Goal: Information Seeking & Learning: Check status

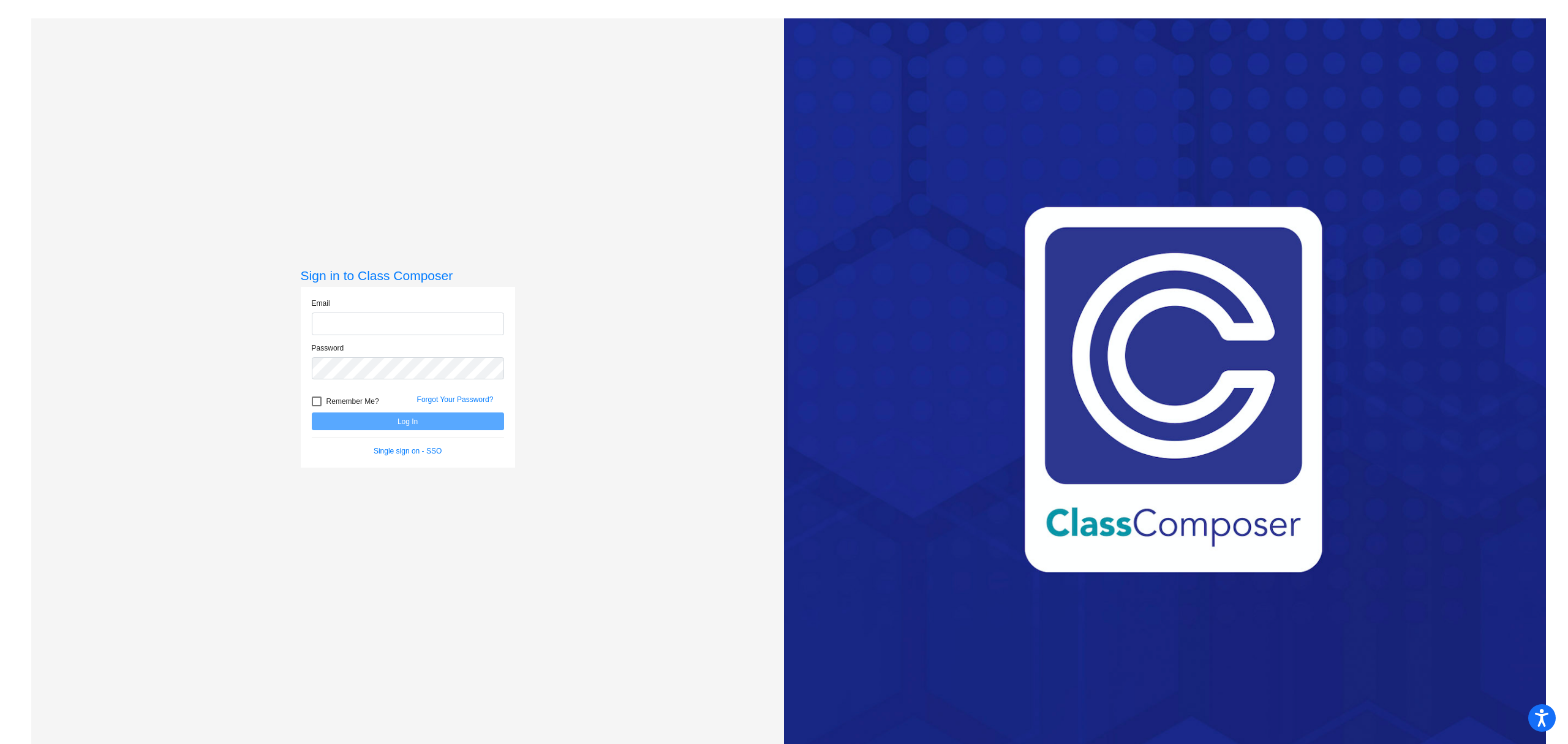
type input "[PERSON_NAME][EMAIL_ADDRESS][DOMAIN_NAME]"
click at [415, 429] on button "Log In" at bounding box center [408, 421] width 192 height 18
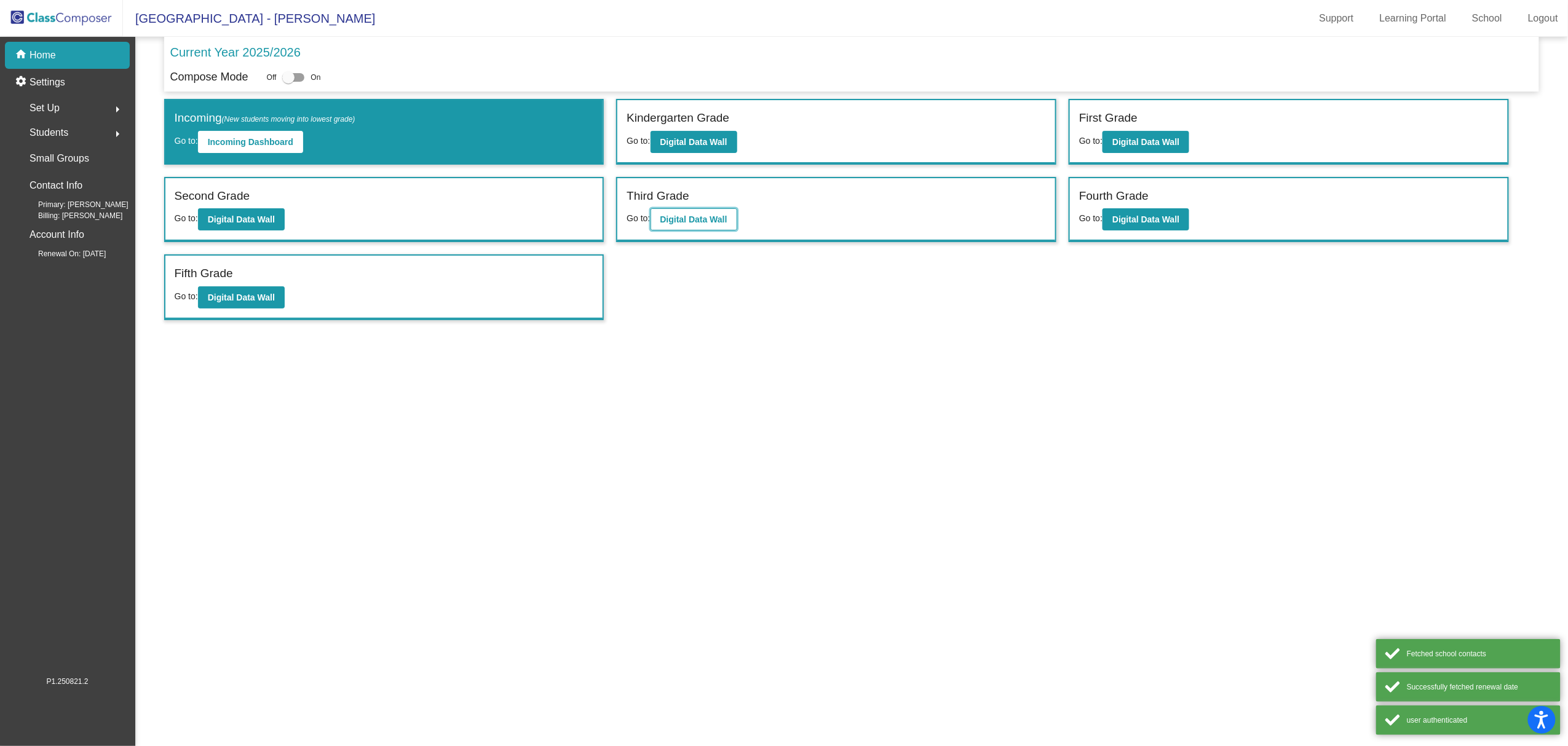
click at [709, 225] on button "Digital Data Wall" at bounding box center [693, 219] width 87 height 22
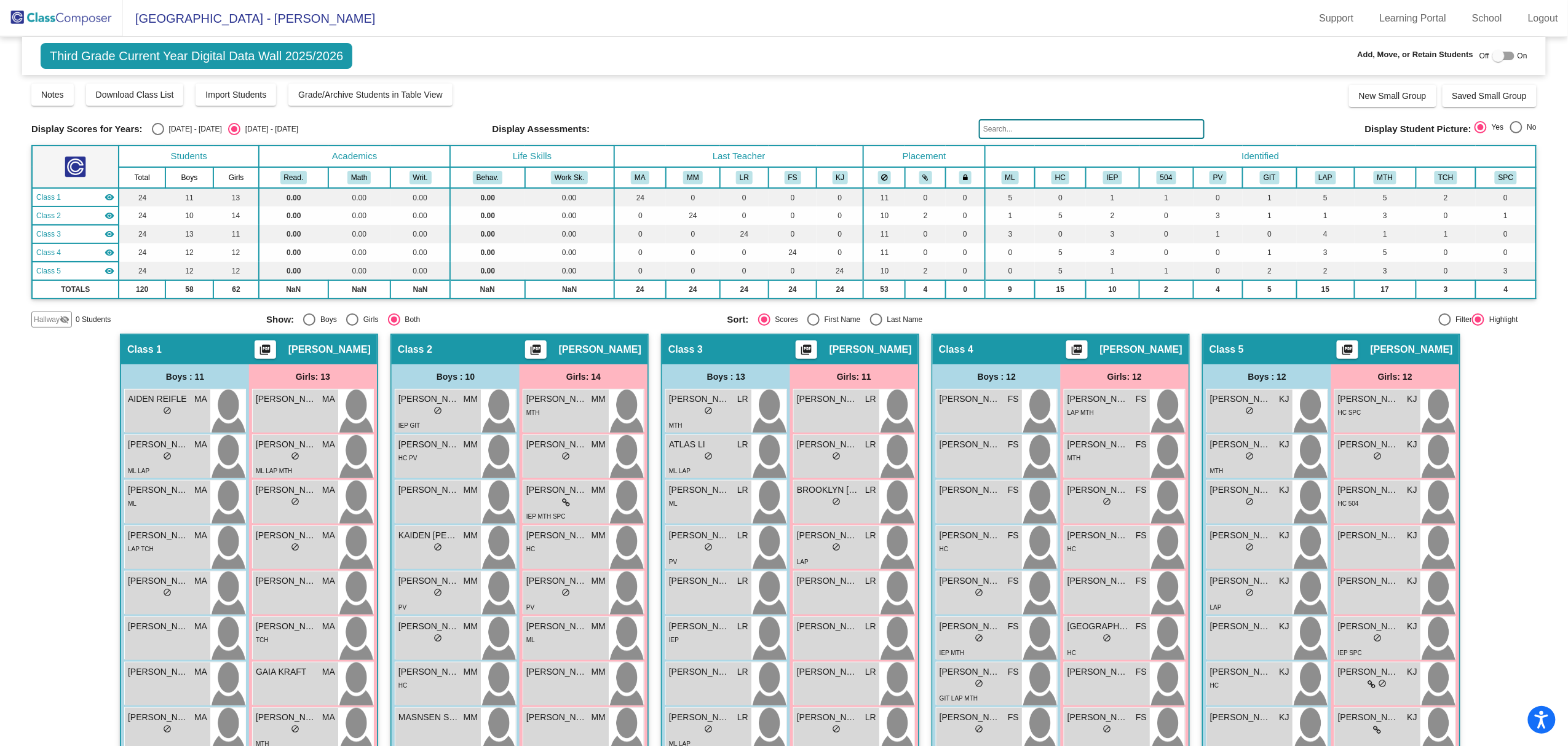
click at [166, 124] on div "[DATE] - [DATE]" at bounding box center [193, 129] width 58 height 11
click at [158, 135] on input "[DATE] - [DATE]" at bounding box center [157, 135] width 1 height 1
radio input "true"
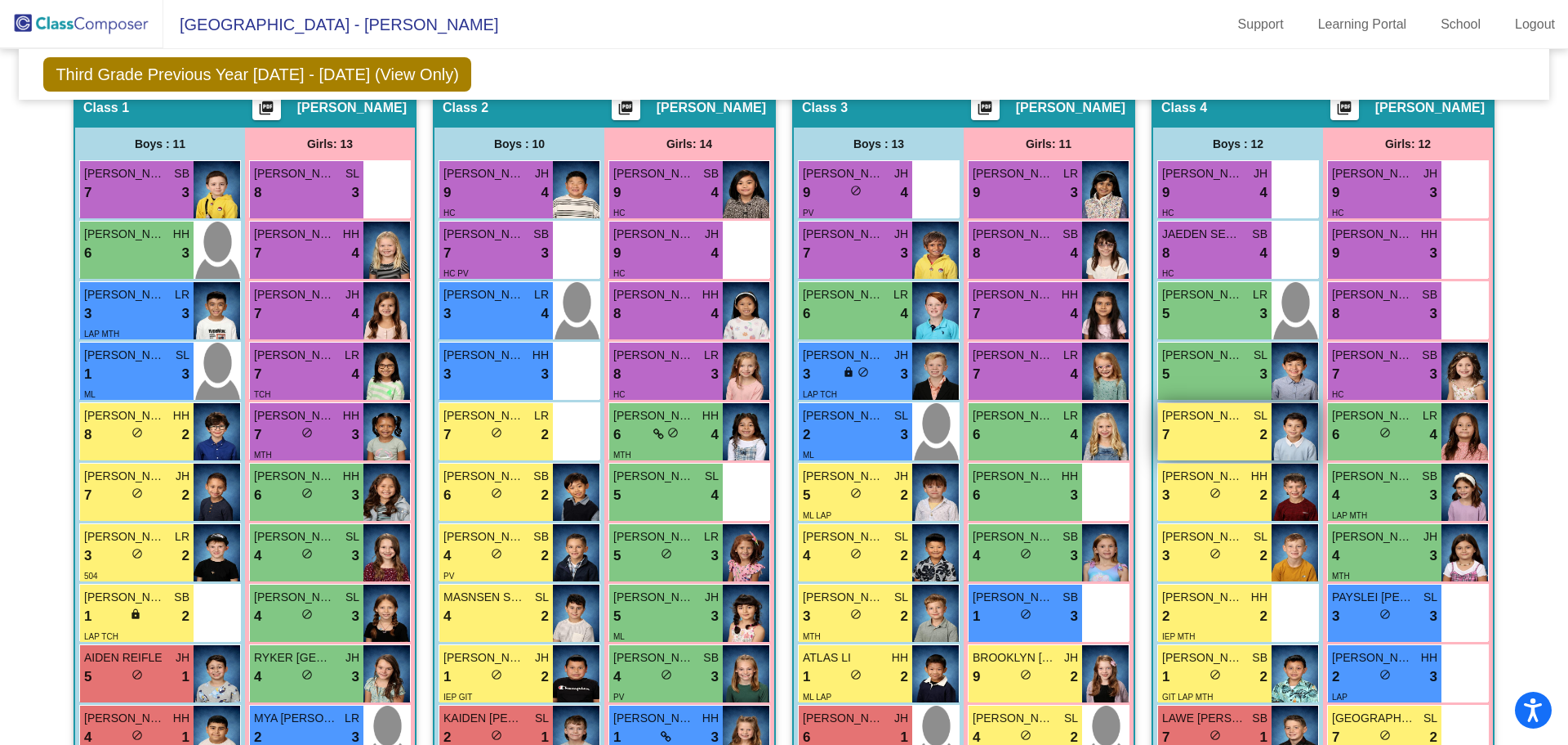
scroll to position [328, 0]
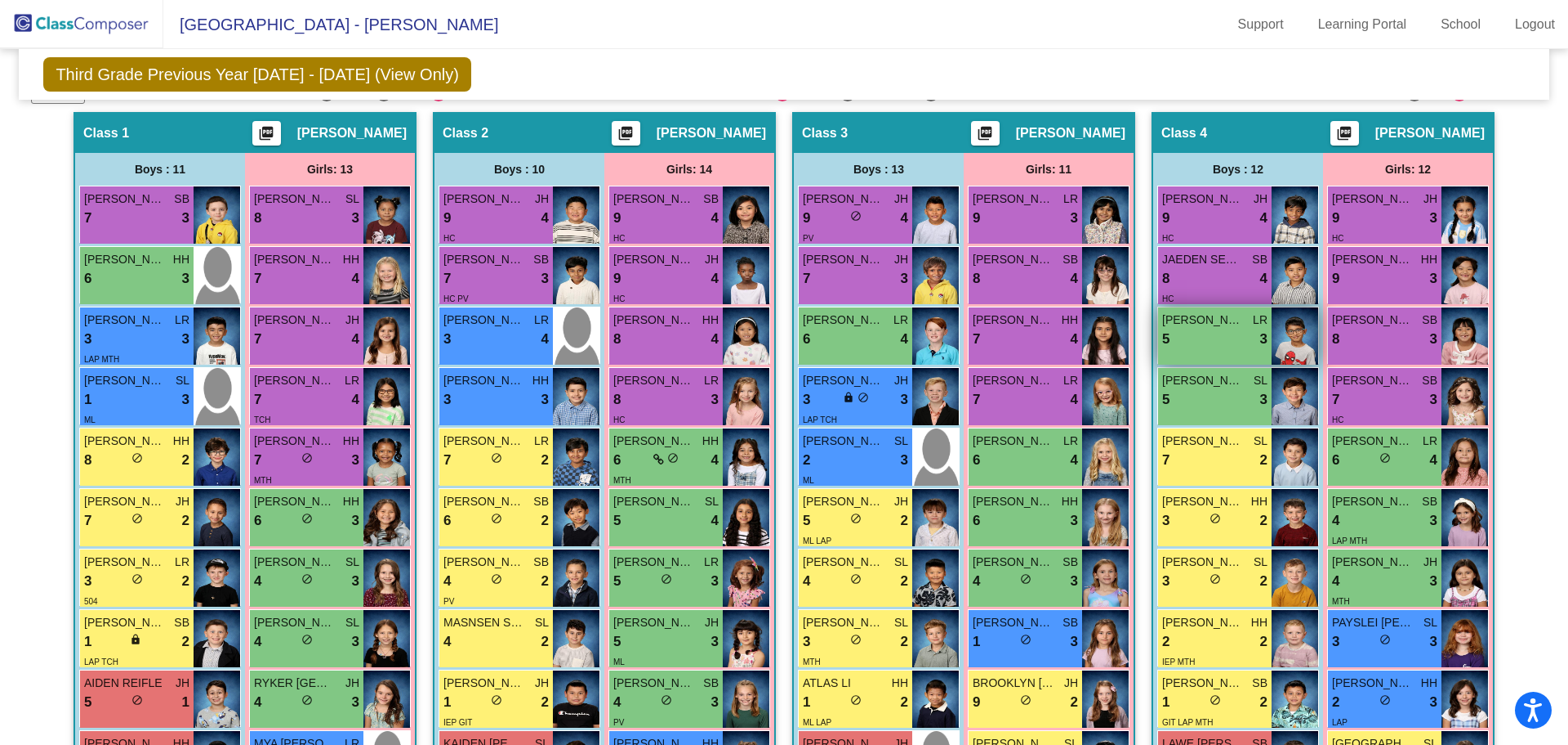
click at [1296, 341] on img at bounding box center [1295, 336] width 47 height 57
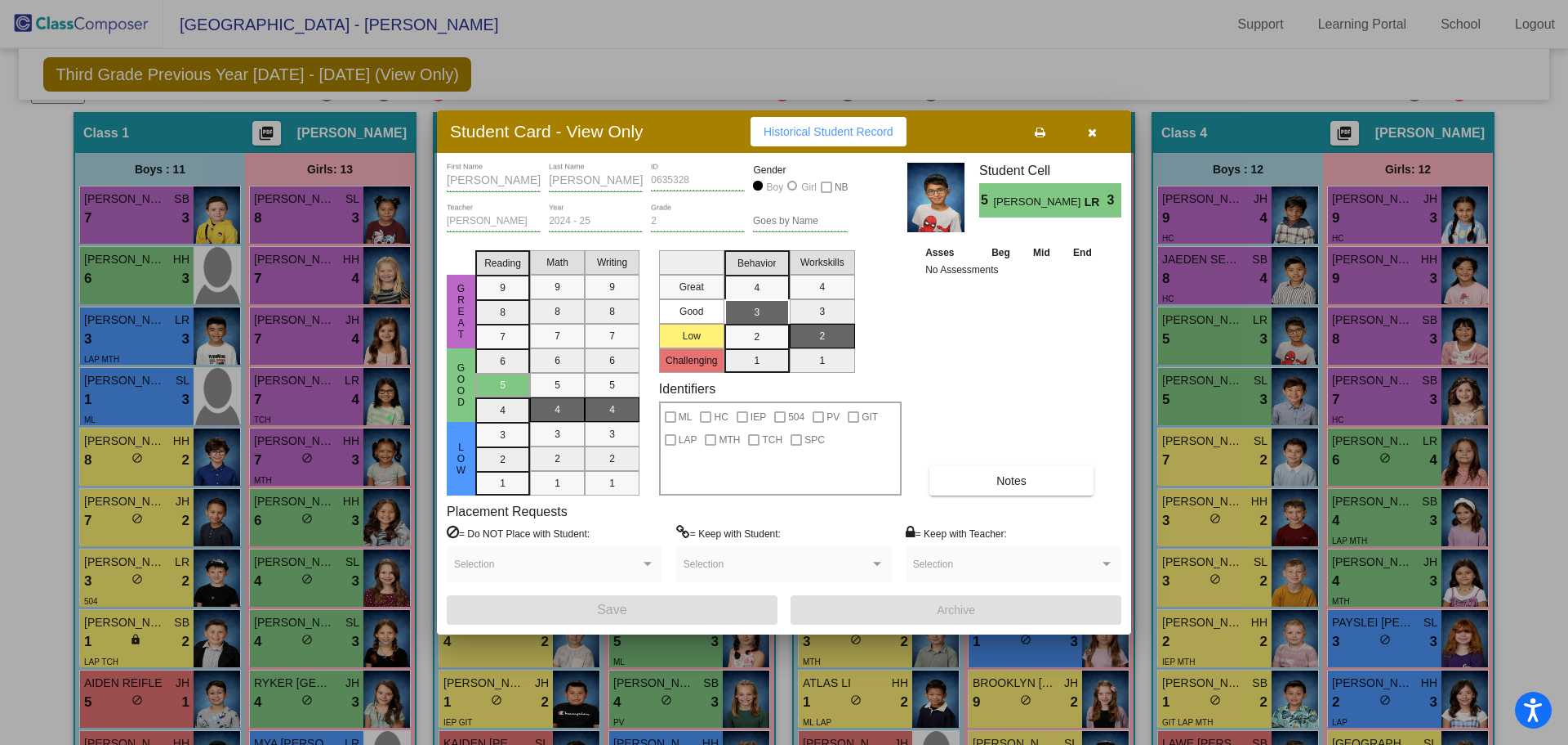
click at [1224, 342] on div at bounding box center [784, 372] width 1568 height 745
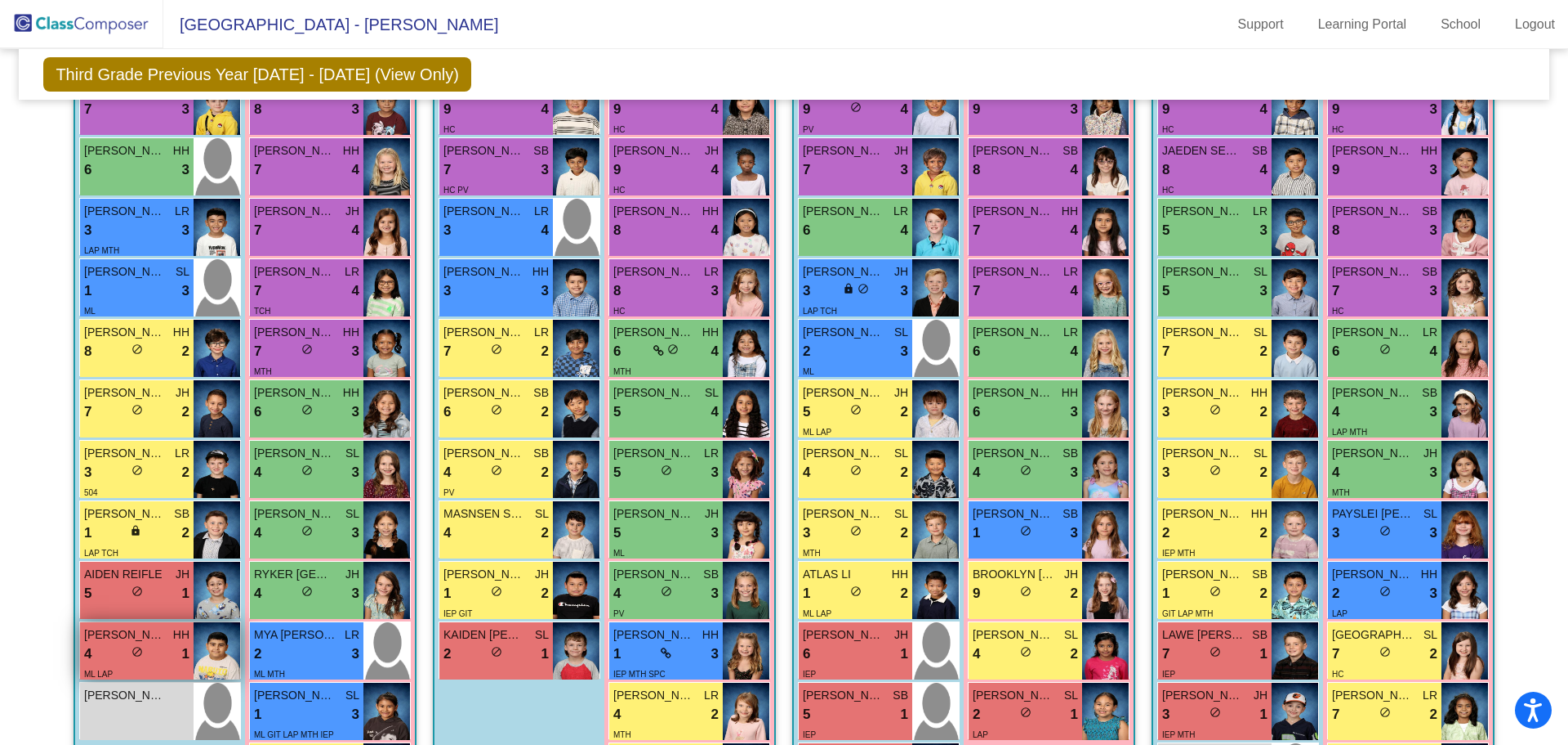
scroll to position [410, 0]
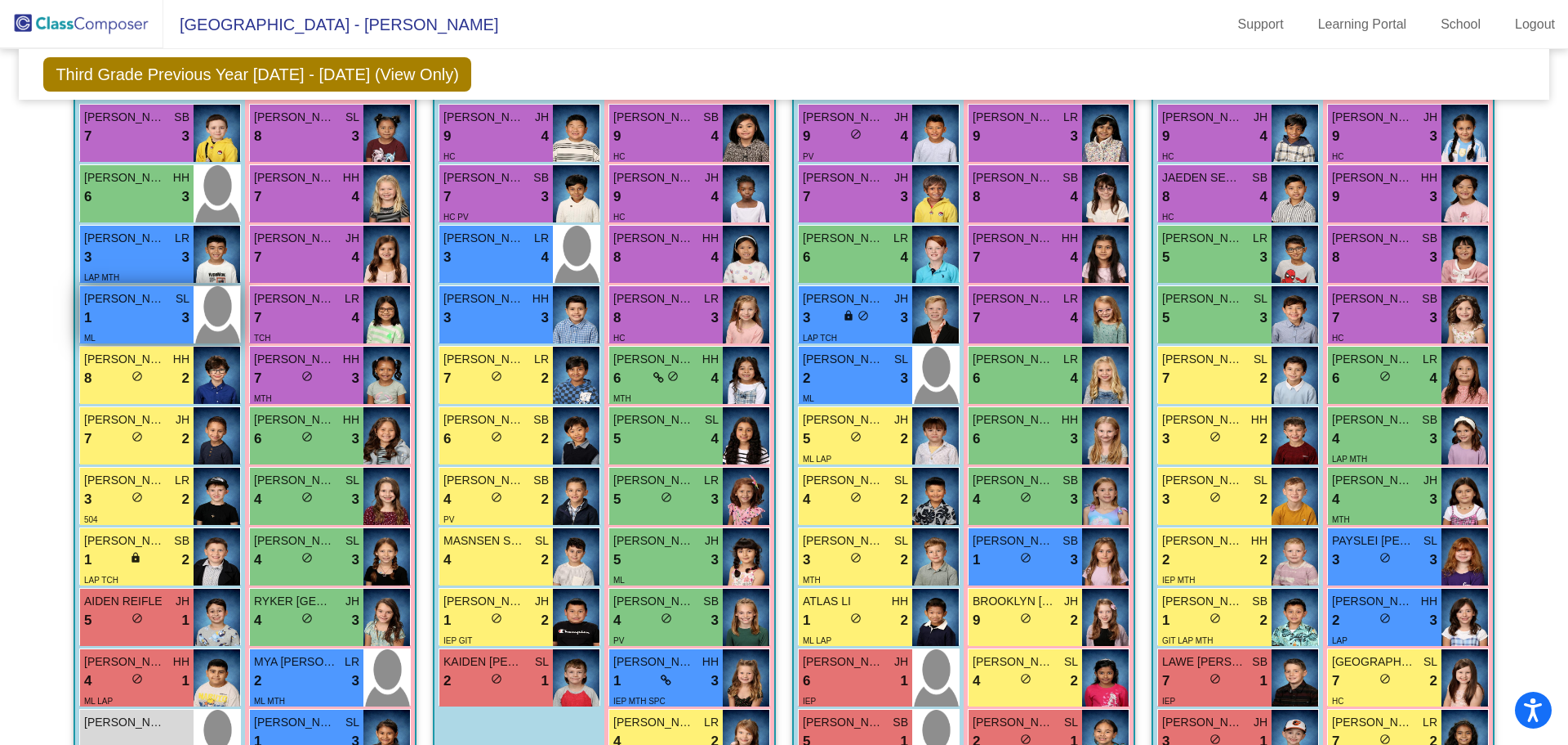
click at [133, 320] on div "1 lock do_not_disturb_alt 3" at bounding box center [136, 318] width 105 height 22
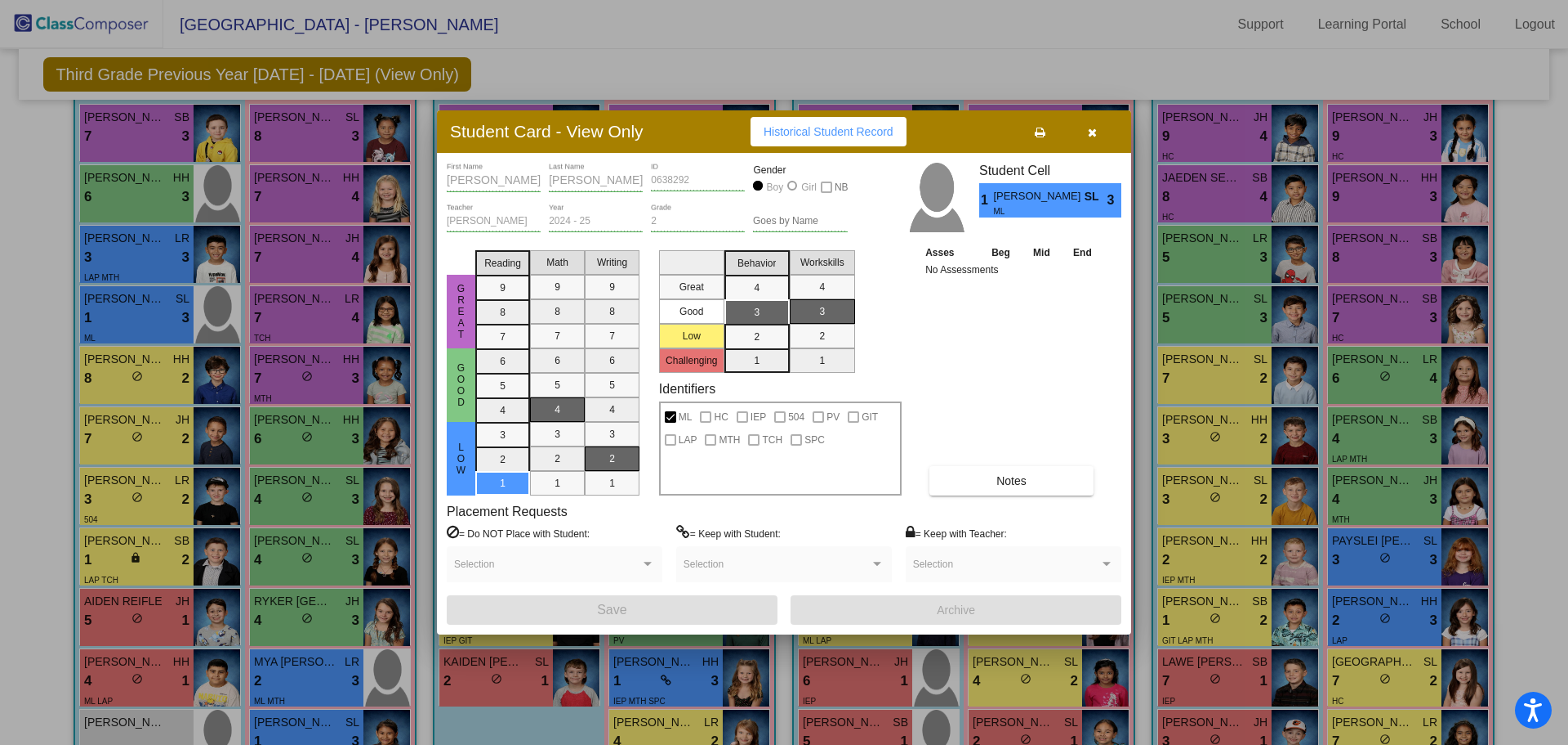
click at [1219, 175] on div at bounding box center [784, 372] width 1568 height 745
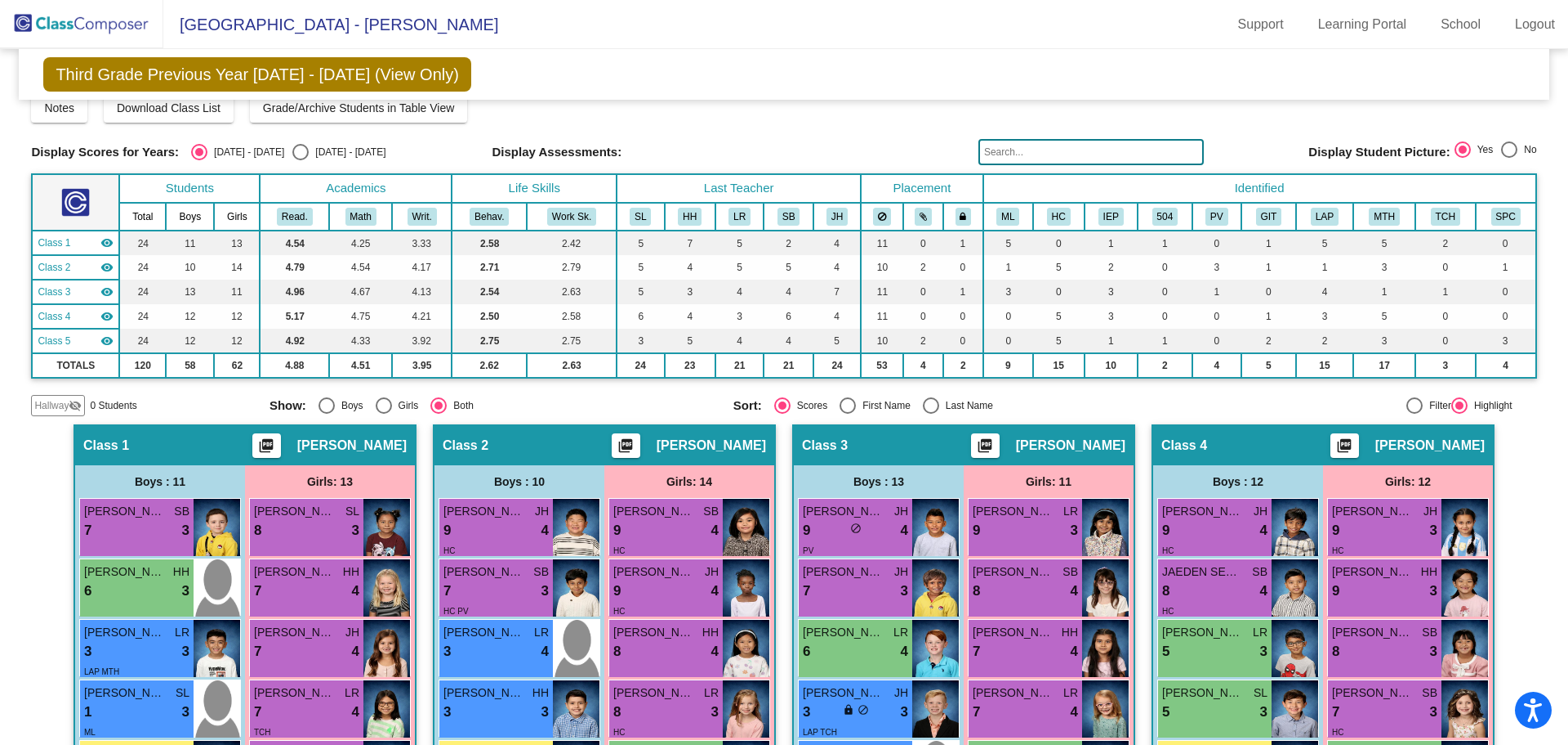
scroll to position [0, 0]
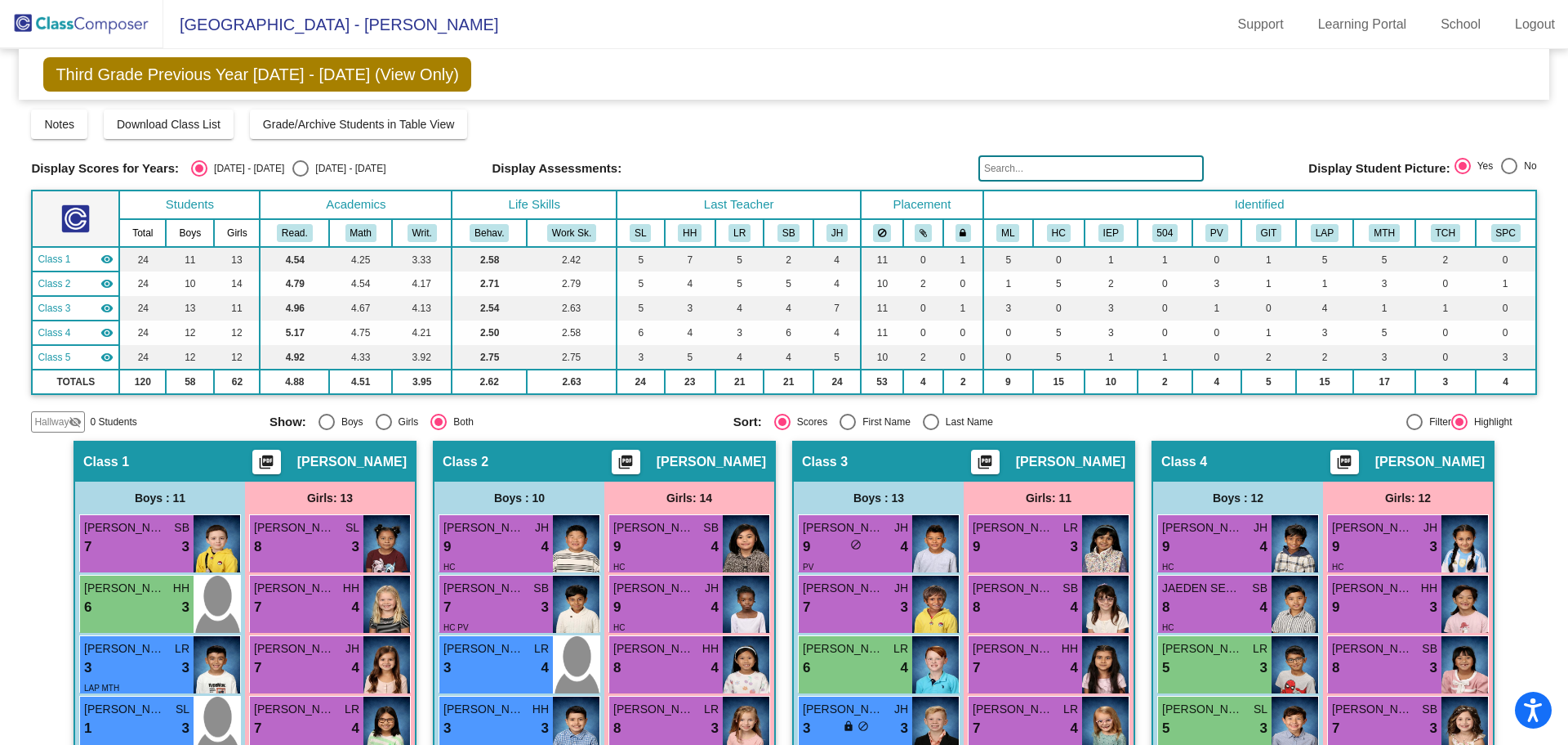
click at [34, 28] on img at bounding box center [82, 24] width 164 height 48
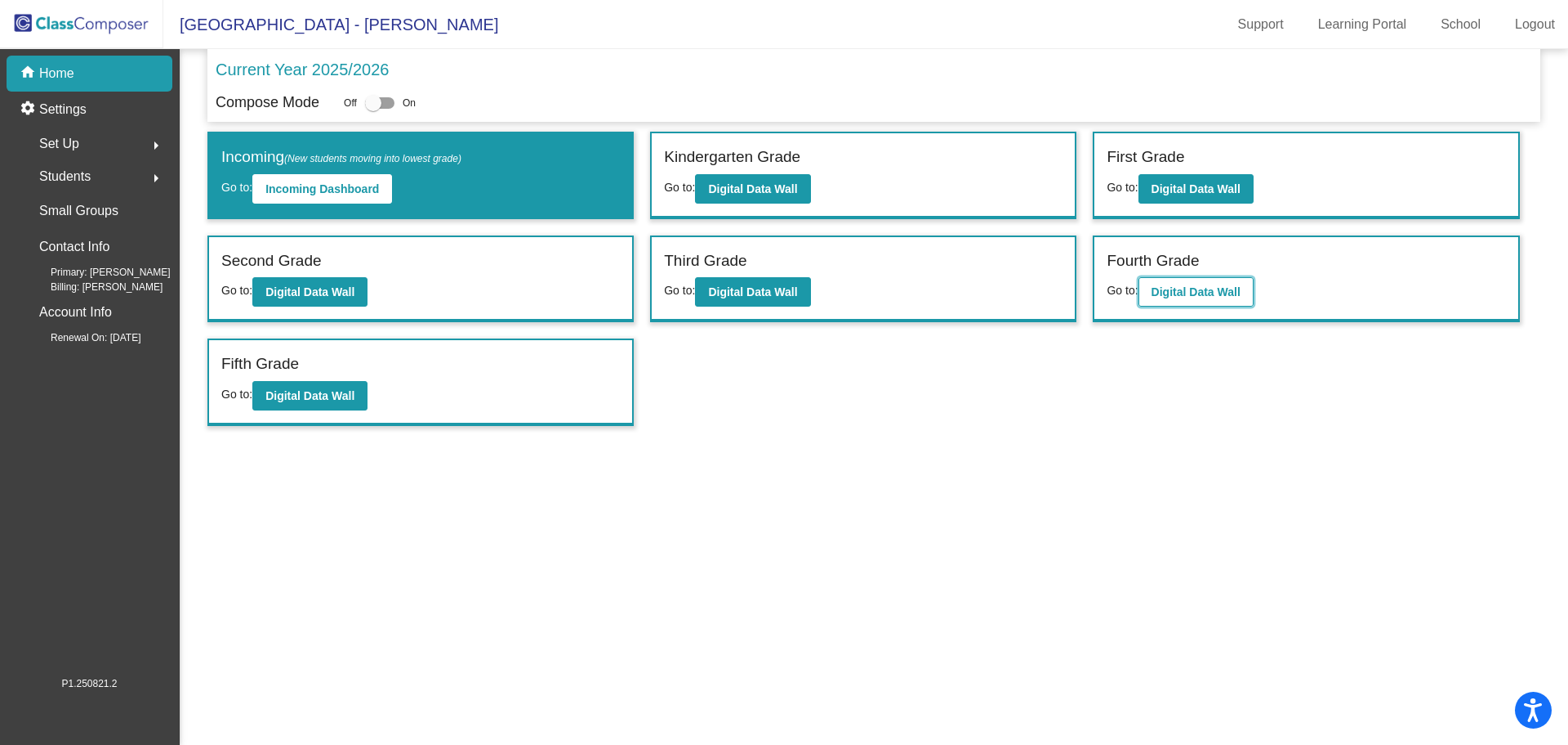
click at [1180, 290] on b "Digital Data Wall" at bounding box center [1196, 292] width 89 height 13
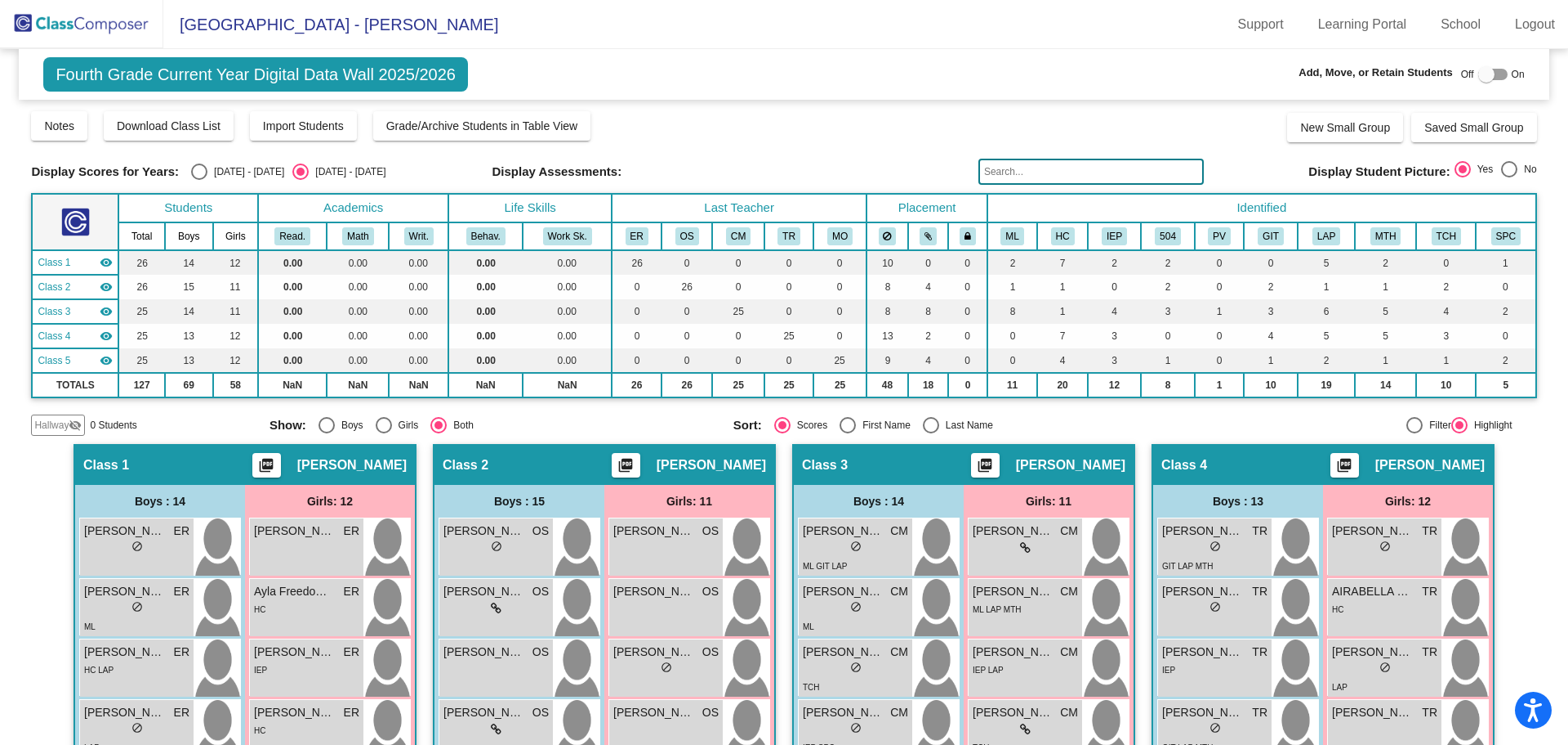
click at [201, 175] on div "Select an option" at bounding box center [198, 171] width 16 height 16
click at [199, 180] on input "[DATE] - [DATE]" at bounding box center [198, 180] width 1 height 1
radio input "true"
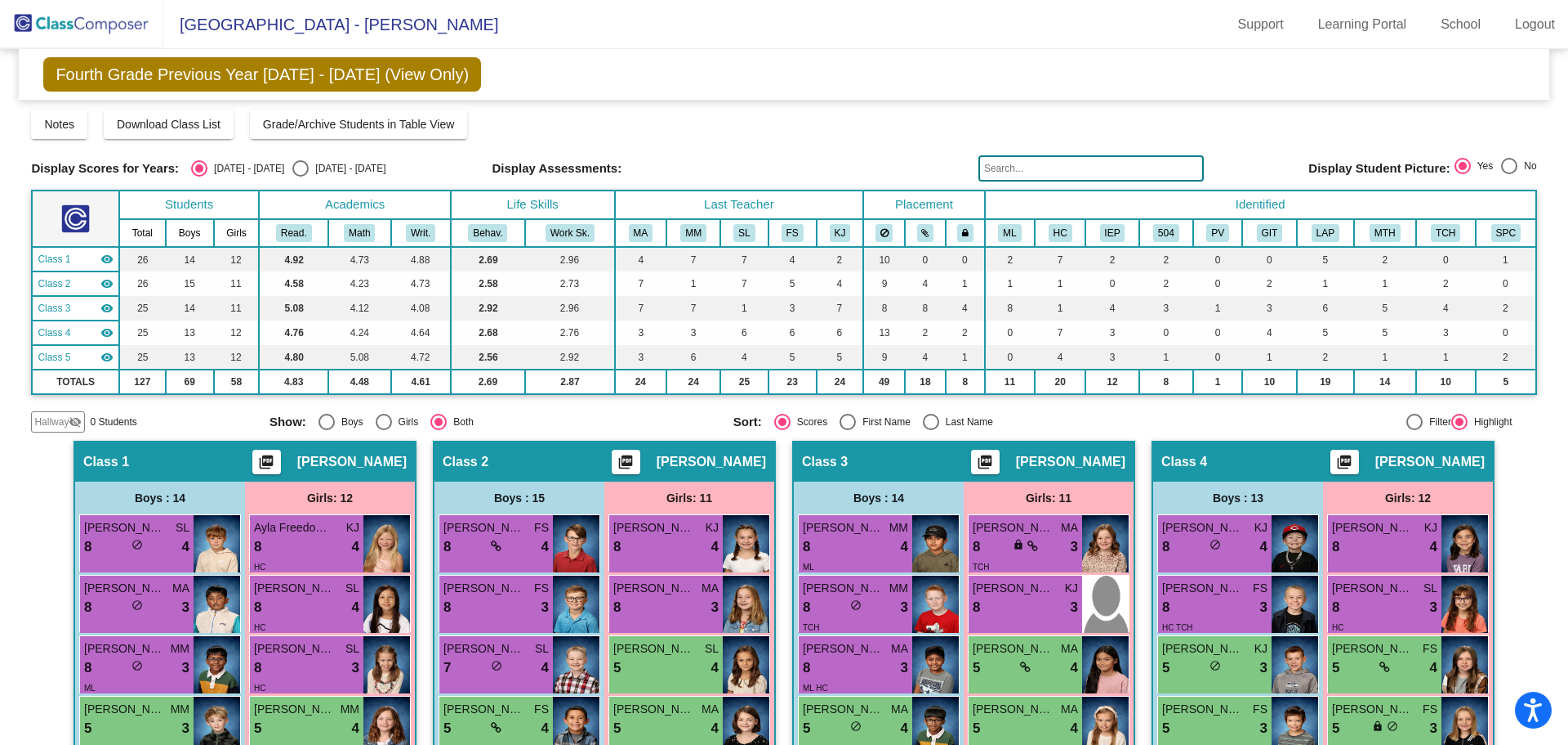
click at [100, 24] on img at bounding box center [82, 24] width 164 height 48
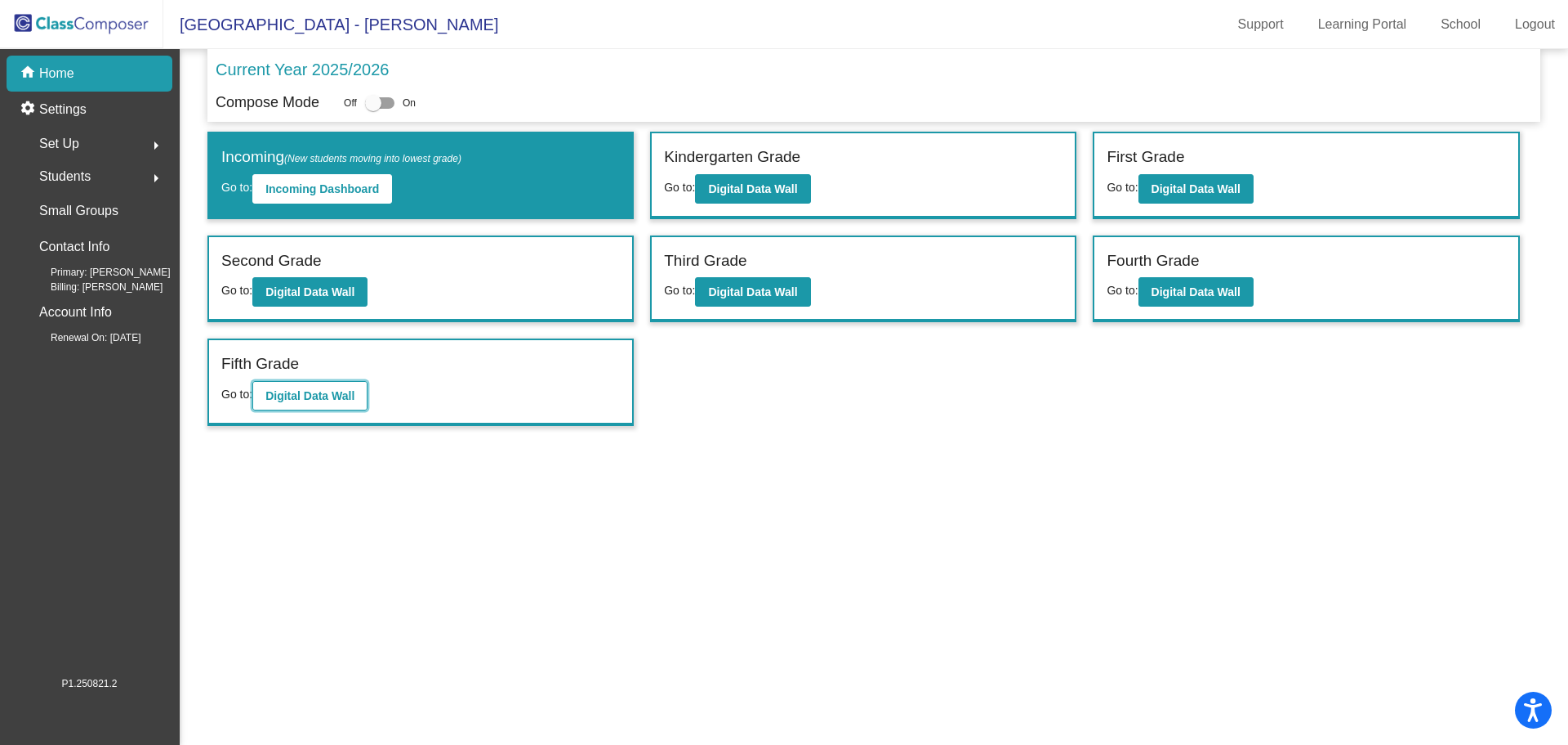
click at [283, 385] on button "Digital Data Wall" at bounding box center [309, 395] width 116 height 29
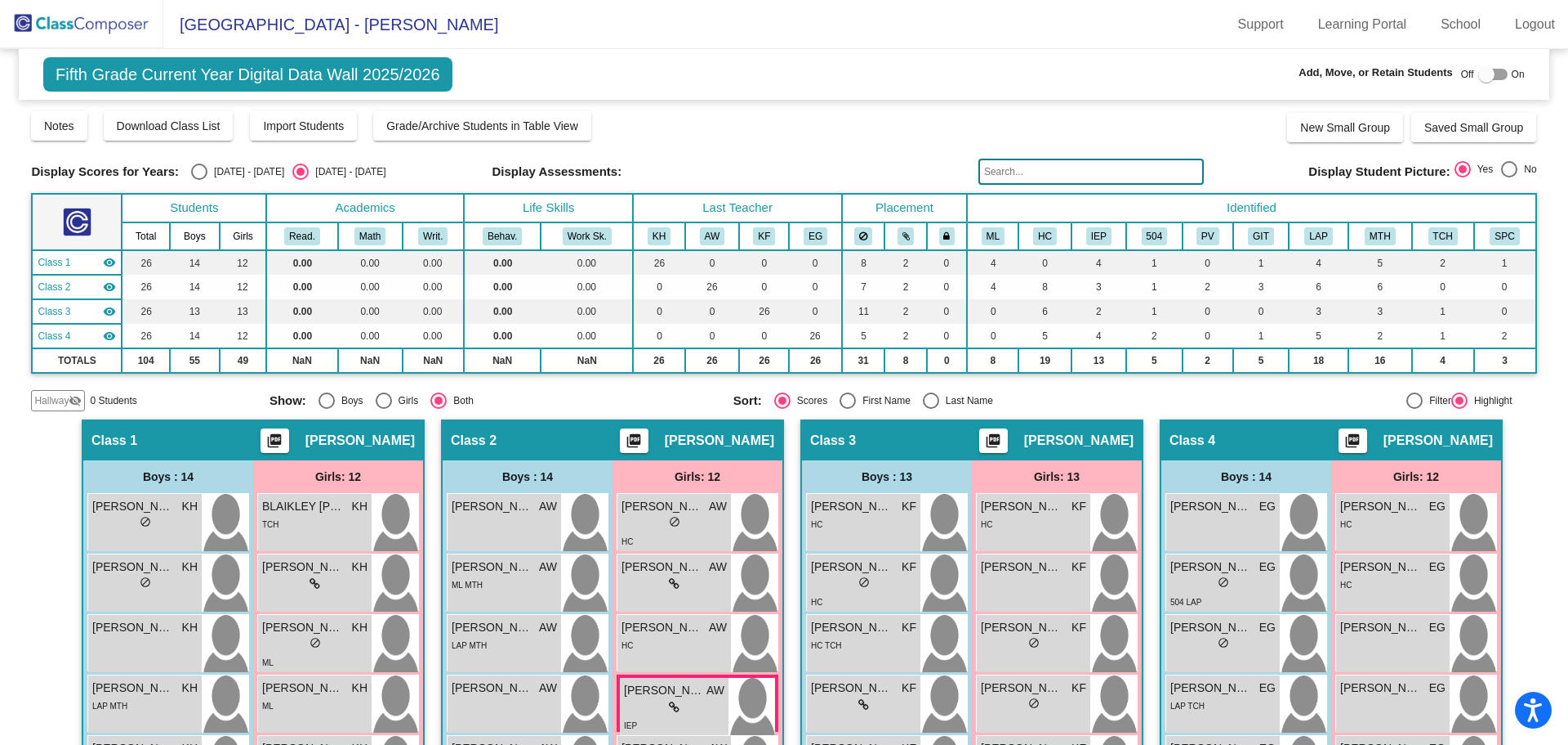
click at [1071, 172] on input "text" at bounding box center [1091, 172] width 226 height 26
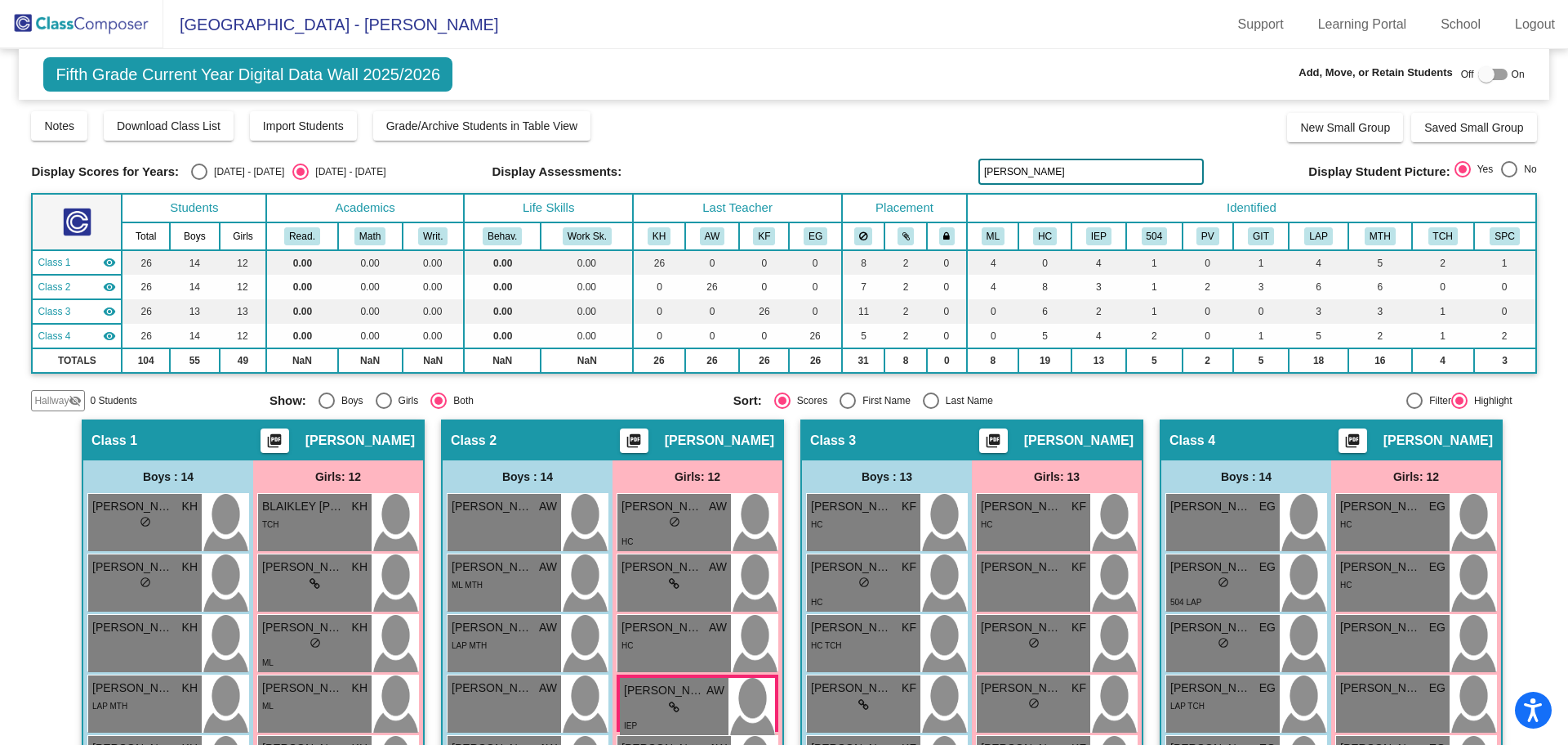
drag, startPoint x: 1024, startPoint y: 173, endPoint x: 695, endPoint y: 175, distance: 329.0
click at [708, 177] on div "Display Scores for Years: [DATE] - [DATE] [DATE] - [DATE] Display Assessments: …" at bounding box center [783, 172] width 1505 height 26
type input "[PERSON_NAME]"
click at [1056, 156] on div "Display Scores for Years: [DATE] - [DATE] [DATE] - [DATE] Grade/Archive Student…" at bounding box center [783, 260] width 1505 height 302
drag, startPoint x: 1029, startPoint y: 174, endPoint x: 728, endPoint y: 201, distance: 302.2
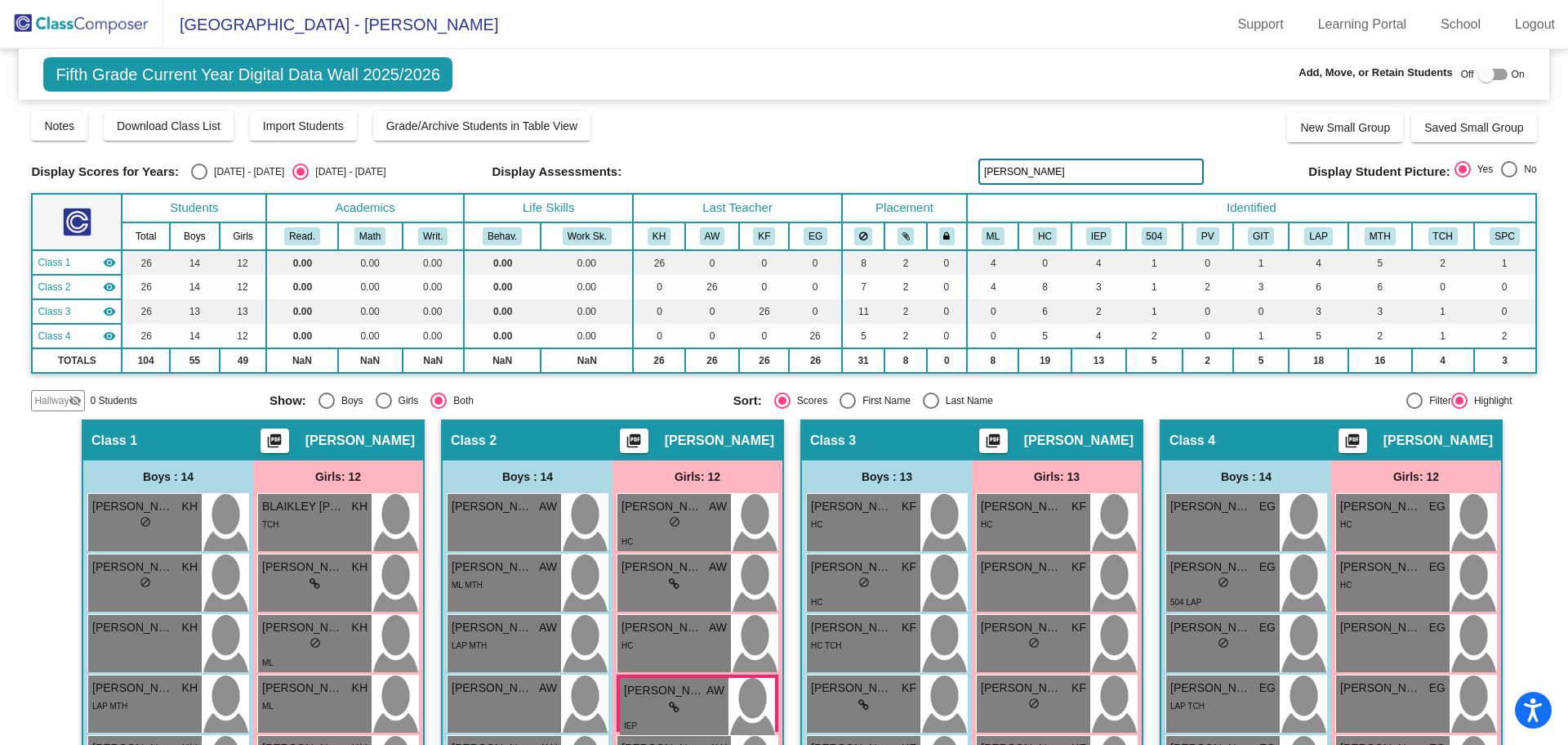
click at [728, 201] on div "Display Scores for Years: [DATE] - [DATE] [DATE] - [DATE] Grade/Archive Student…" at bounding box center [783, 260] width 1505 height 302
